Goal: Information Seeking & Learning: Find specific fact

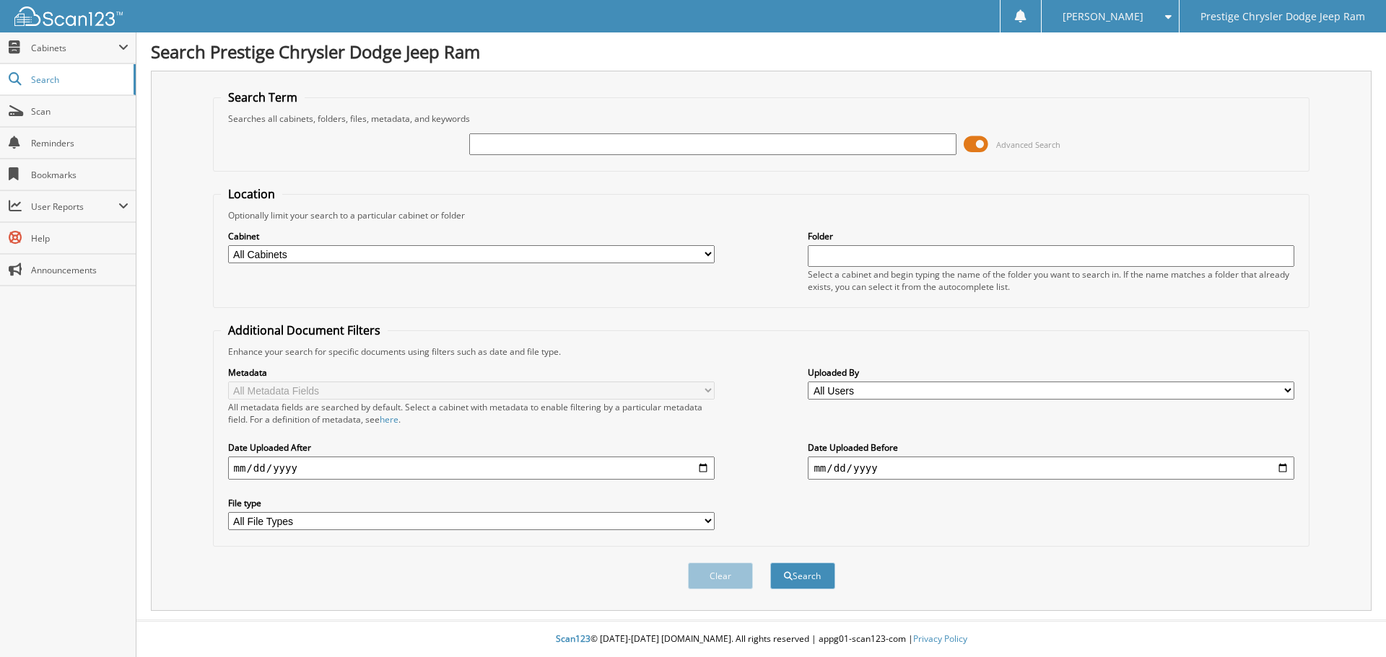
click at [560, 148] on input "text" at bounding box center [712, 145] width 486 height 22
type input "[PERSON_NAME]"
click at [770, 563] on button "Search" at bounding box center [802, 576] width 65 height 27
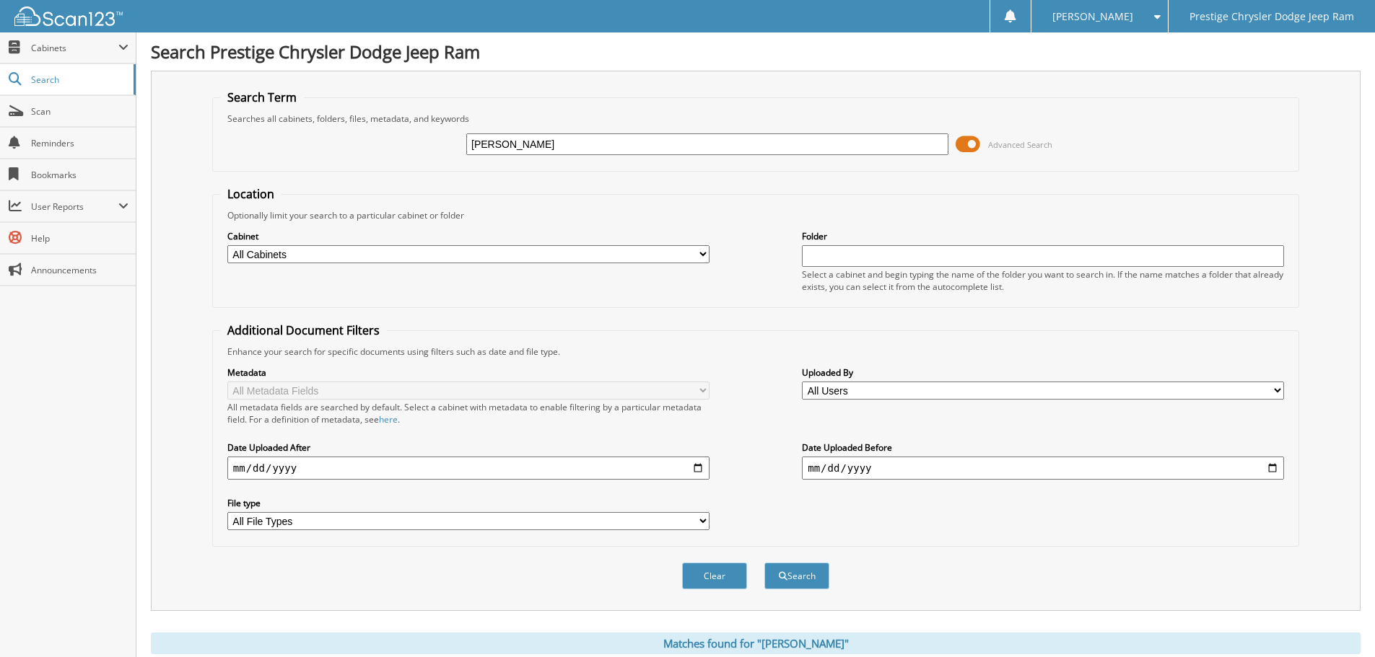
click at [492, 142] on input "[PERSON_NAME]" at bounding box center [707, 145] width 482 height 22
click at [892, 250] on input "text" at bounding box center [1043, 256] width 482 height 22
paste input "[PERSON_NAME]"
type input "[PERSON_NAME]"
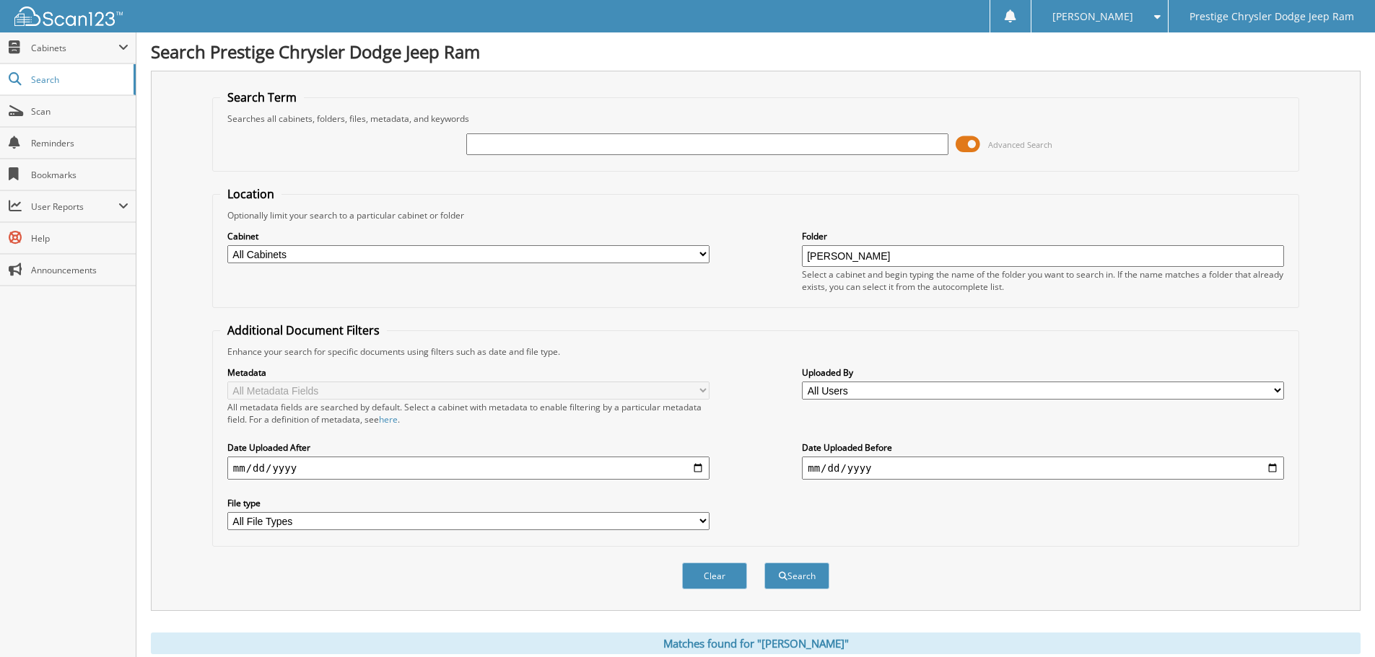
click at [764, 563] on button "Search" at bounding box center [796, 576] width 65 height 27
click at [888, 380] on div "Uploaded By All Users Admin Dummy Alexis Aldaba anastasia vigil ANDREW RUNYON A…" at bounding box center [1043, 383] width 482 height 36
click at [754, 347] on div "Enhance your search for specific documents using filters such as date and file …" at bounding box center [755, 352] width 1071 height 12
click at [621, 287] on div "Cabinet All Cabinets CAR DEALS PARTS SERVICE RO Needs Filing Folder holmgren" at bounding box center [755, 261] width 1071 height 79
click at [626, 263] on div "Cabinet All Cabinets CAR DEALS PARTS SERVICE RO Needs Filing" at bounding box center [468, 247] width 482 height 36
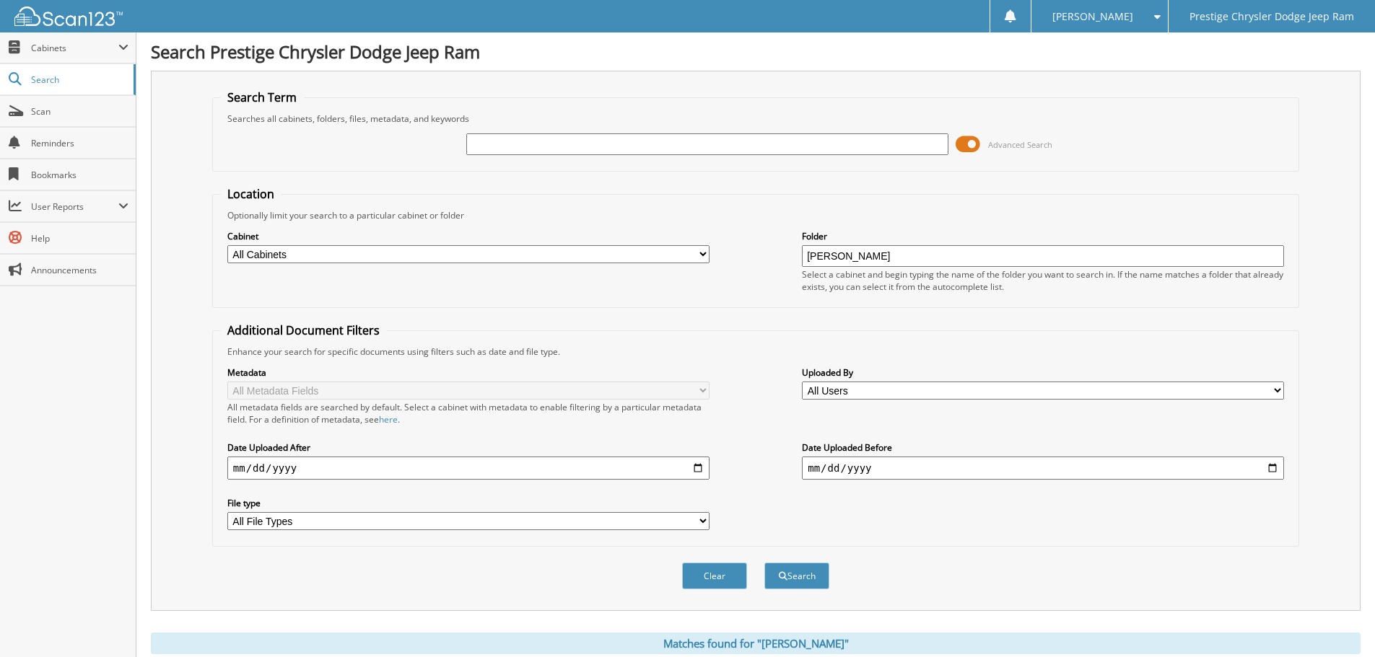
click at [701, 250] on select "All Cabinets CAR DEALS PARTS SERVICE RO Needs Filing" at bounding box center [468, 254] width 482 height 18
select select "33983"
click at [227, 245] on select "All Cabinets CAR DEALS PARTS SERVICE RO Needs Filing" at bounding box center [468, 254] width 482 height 18
click at [901, 262] on input "[PERSON_NAME]" at bounding box center [1043, 256] width 482 height 22
click at [764, 563] on button "Search" at bounding box center [796, 576] width 65 height 27
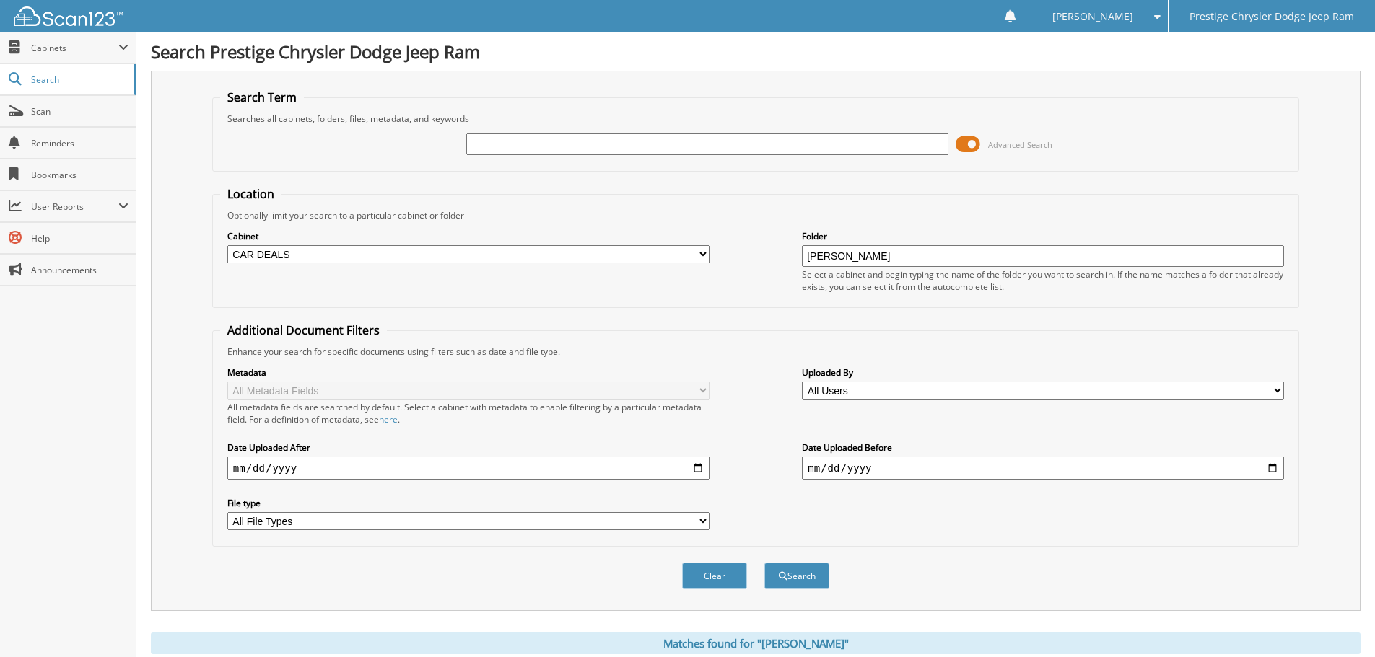
drag, startPoint x: 892, startPoint y: 253, endPoint x: 784, endPoint y: 253, distance: 108.2
click at [785, 253] on div "Cabinet All Cabinets CAR DEALS PARTS SERVICE RO Needs Filing Folder holmgren" at bounding box center [755, 261] width 1071 height 79
click at [905, 248] on input "[PERSON_NAME]" at bounding box center [1043, 256] width 482 height 22
click at [764, 563] on button "Search" at bounding box center [796, 576] width 65 height 27
drag, startPoint x: 856, startPoint y: 254, endPoint x: 764, endPoint y: 251, distance: 91.7
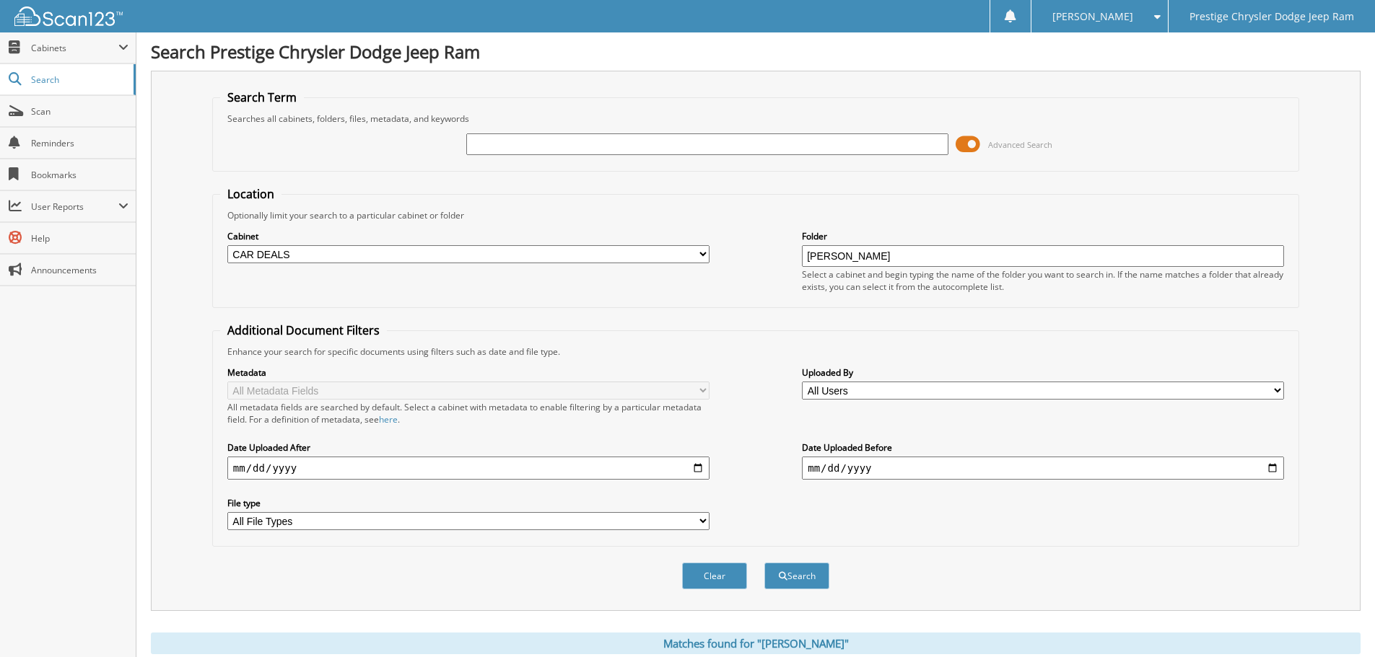
click at [771, 251] on div "Cabinet All Cabinets CAR DEALS PARTS SERVICE RO Needs Filing Folder holmgren" at bounding box center [755, 261] width 1071 height 79
click at [45, 84] on span "Search" at bounding box center [78, 80] width 95 height 12
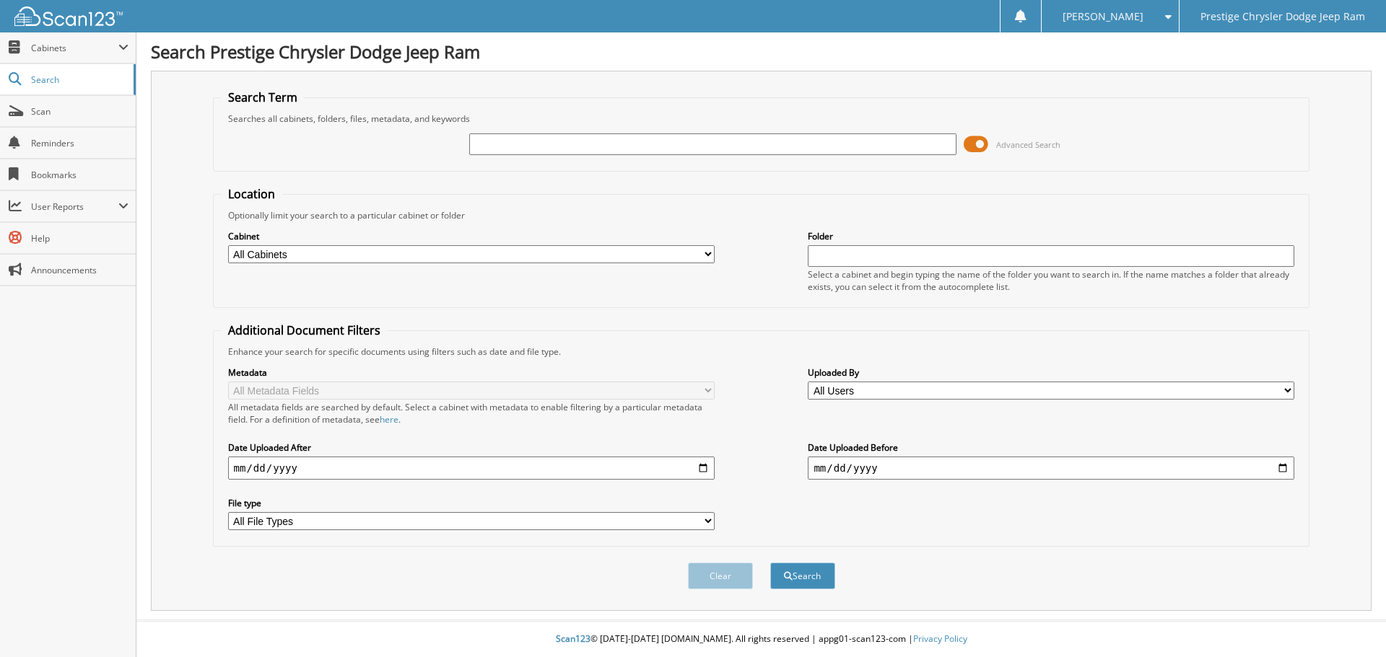
click at [538, 146] on input "text" at bounding box center [712, 145] width 486 height 22
type input "[PERSON_NAME]"
click at [791, 577] on span "submit" at bounding box center [788, 576] width 9 height 9
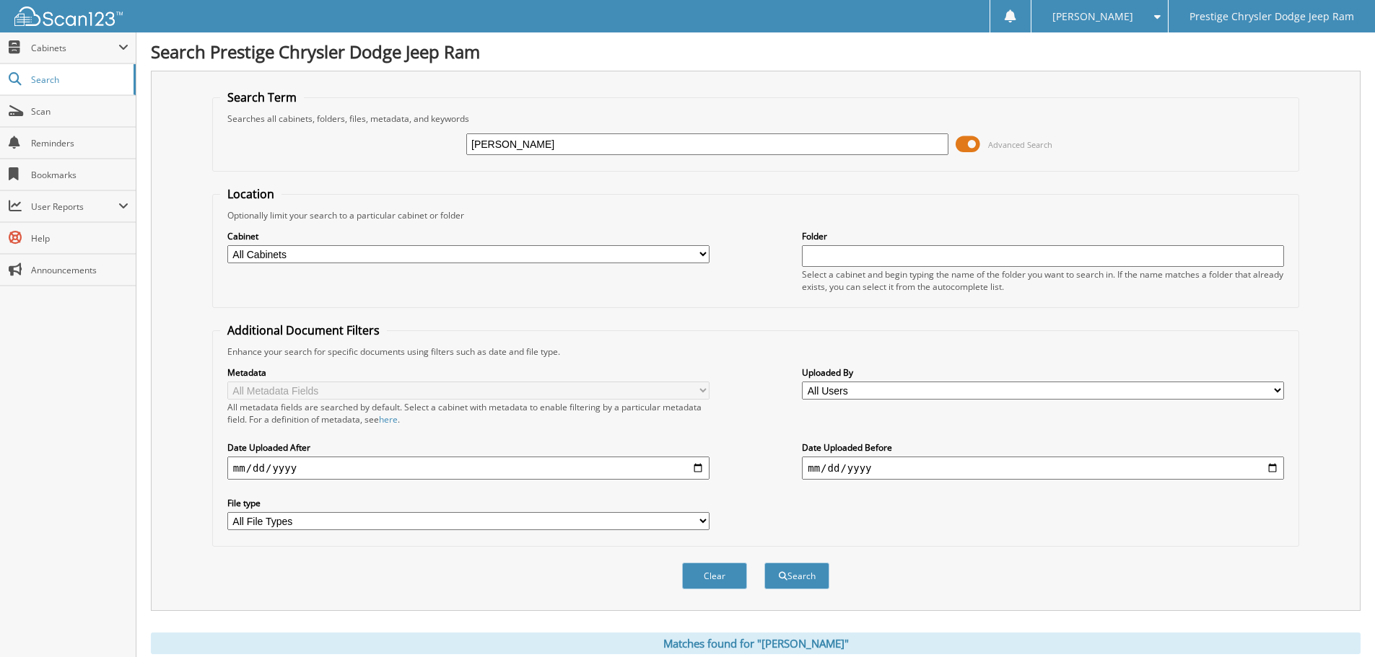
click at [1159, 14] on span at bounding box center [1154, 17] width 14 height 10
click at [1350, 242] on div "Search Term Searches all cabinets, folders, files, metadata, and keywords holmg…" at bounding box center [756, 341] width 1210 height 541
